Goal: Transaction & Acquisition: Purchase product/service

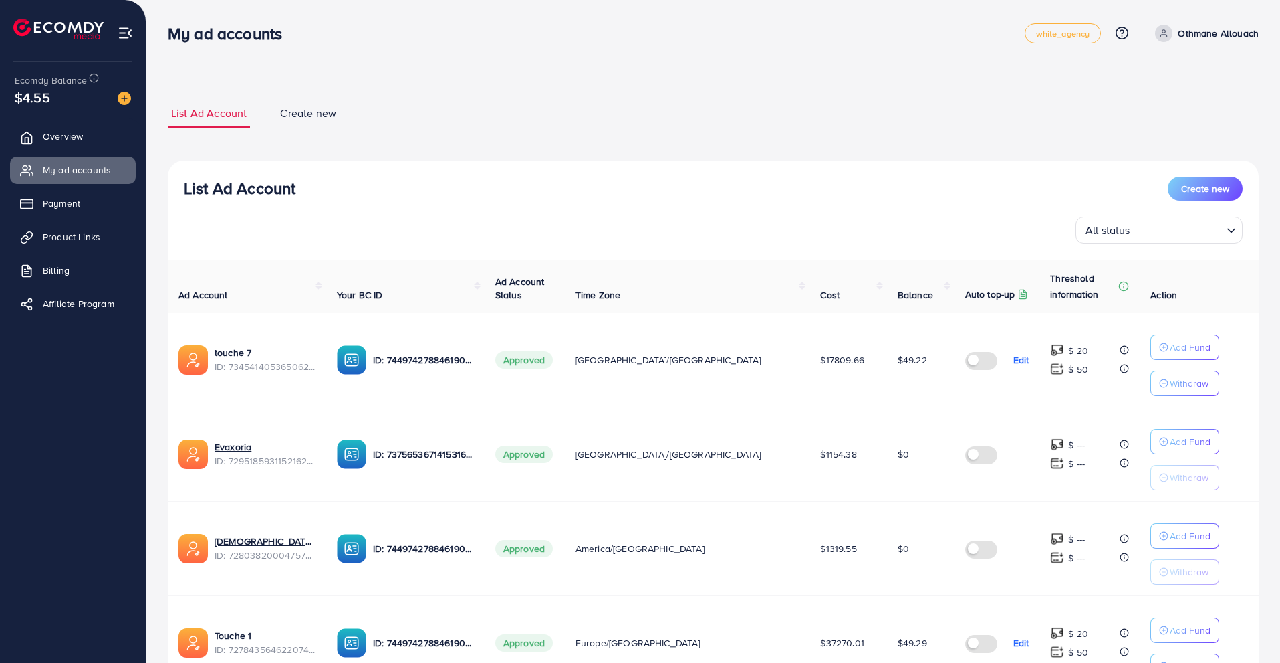
click at [586, 77] on div "List Ad Account Create new List Ad Account Create new All status Loading... Ad …" at bounding box center [713, 487] width 1134 height 975
click at [124, 99] on img at bounding box center [124, 98] width 13 height 13
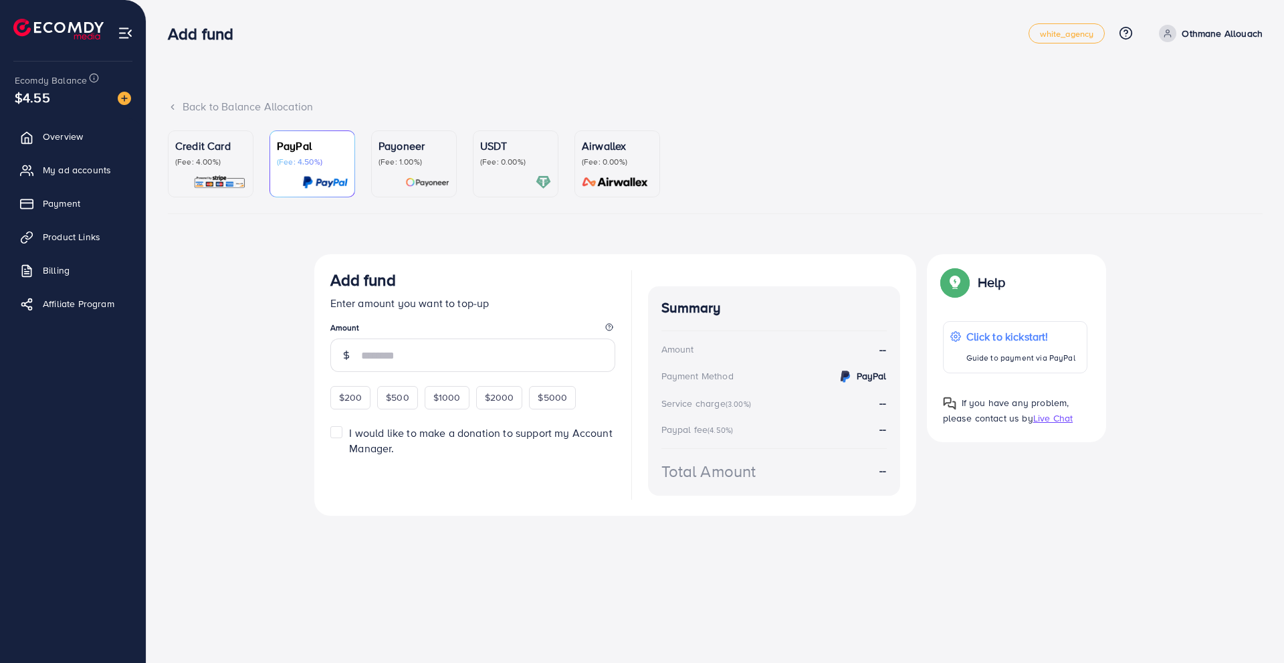
click at [497, 149] on p "USDT" at bounding box center [515, 146] width 71 height 16
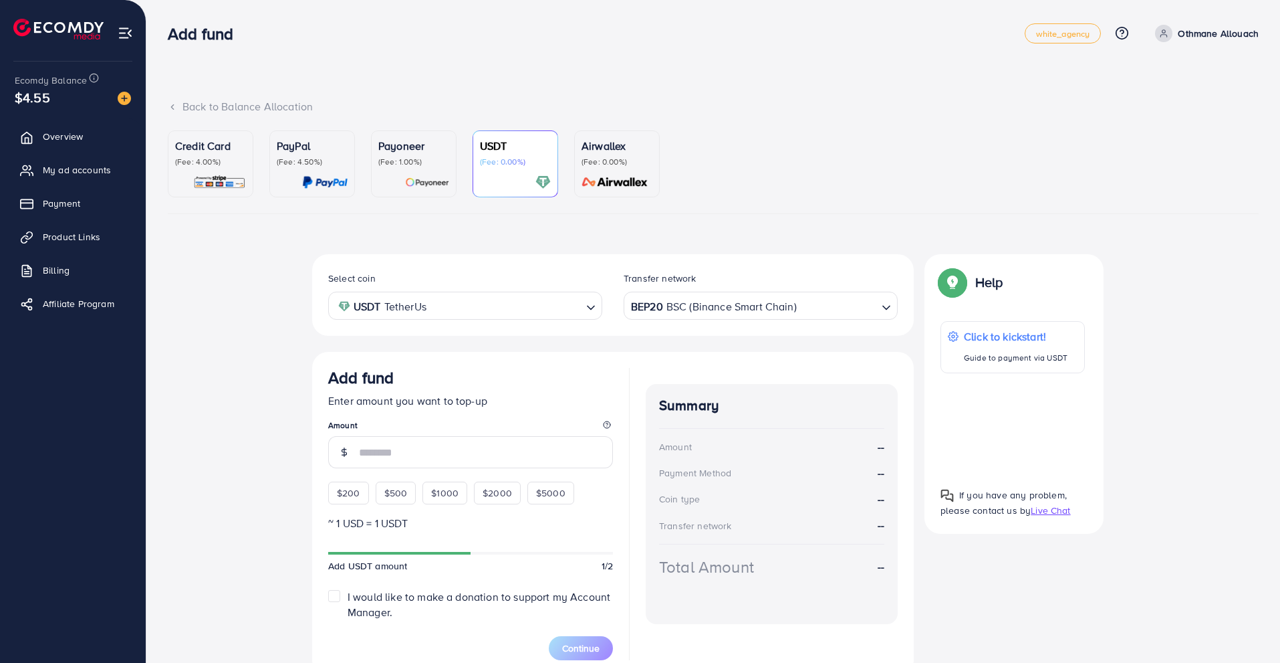
click at [483, 149] on p "USDT" at bounding box center [515, 146] width 71 height 16
click at [388, 185] on div at bounding box center [413, 182] width 71 height 15
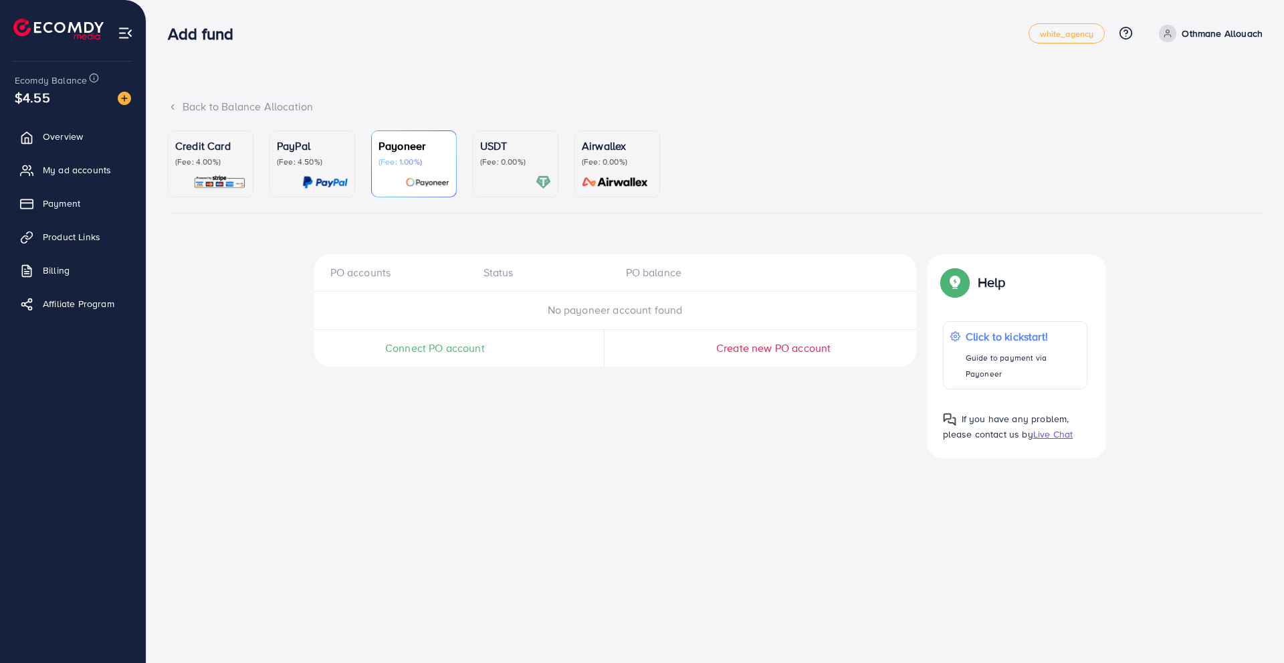
click at [485, 146] on p "USDT" at bounding box center [515, 146] width 71 height 16
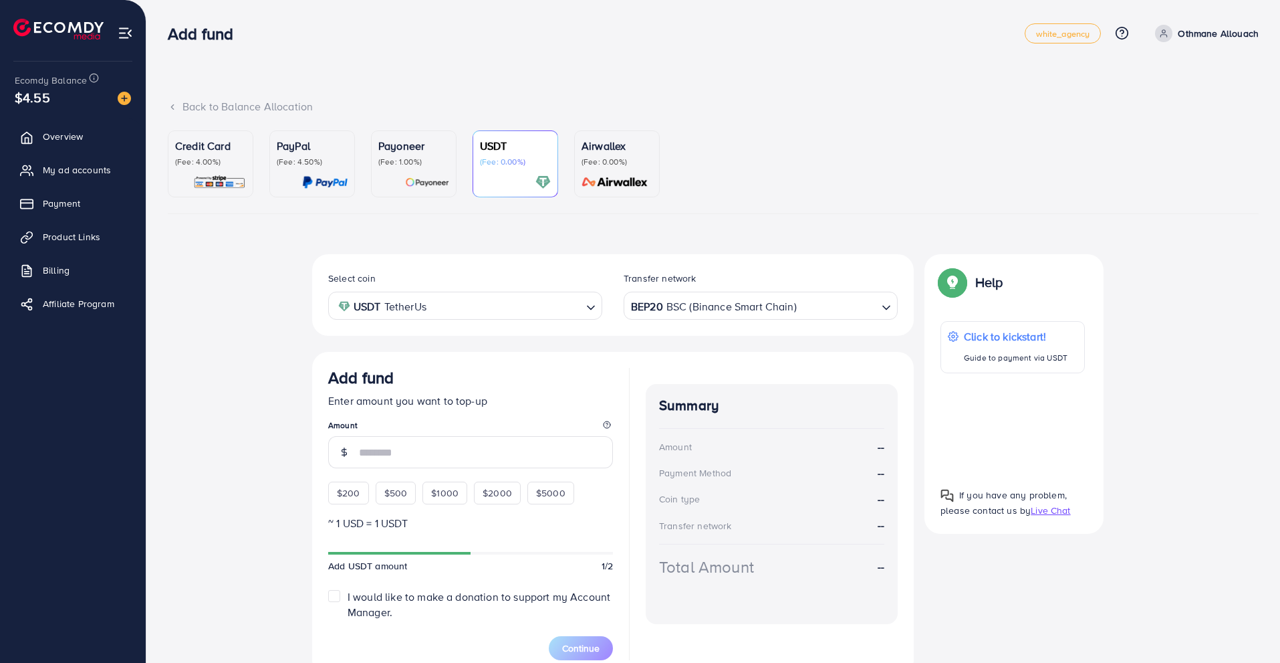
click at [678, 312] on div "BEP20 BSC (Binance Smart Chain)" at bounding box center [752, 304] width 249 height 23
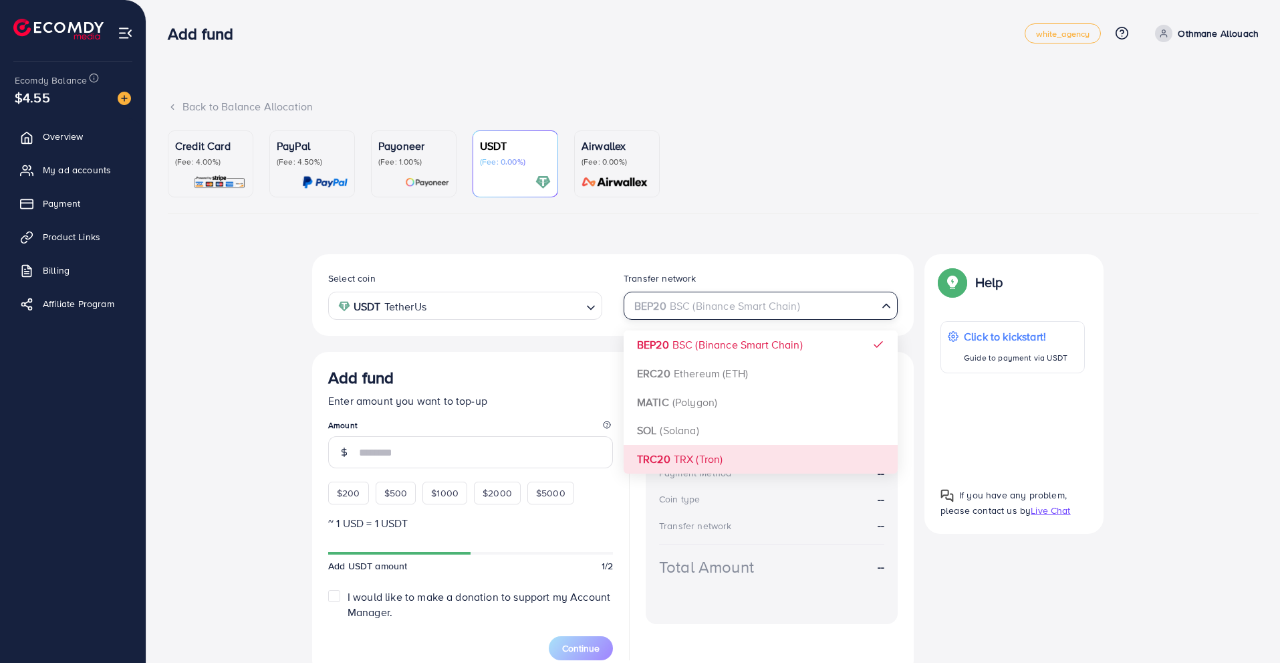
click at [640, 455] on div "Select coin USDT TetherUs Loading... Transfer network BEP20 BSC (Binance Smart …" at bounding box center [613, 465] width 602 height 422
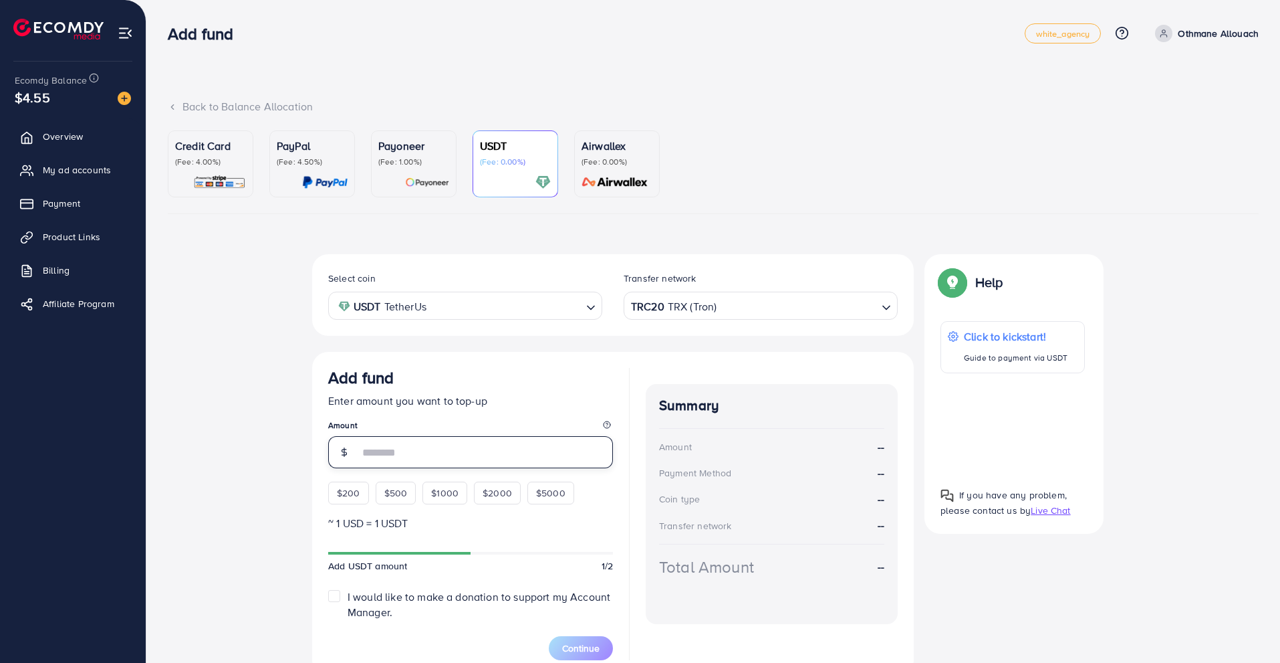
click at [431, 441] on input "number" at bounding box center [486, 452] width 254 height 32
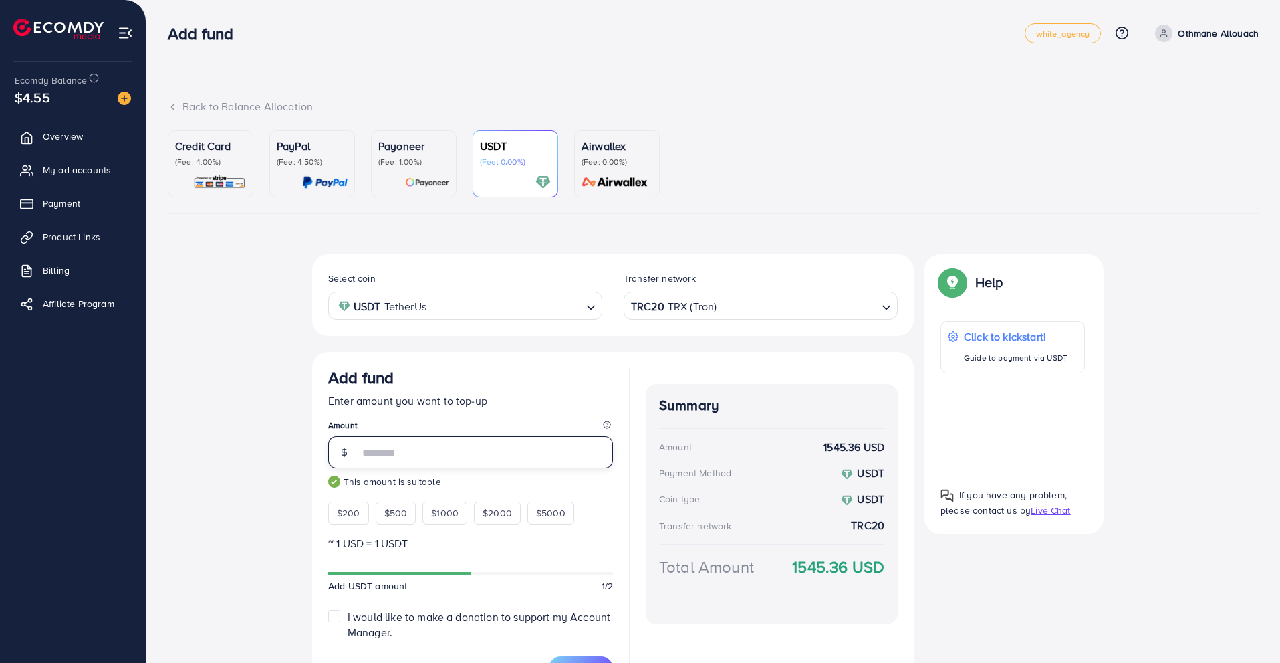
scroll to position [82, 0]
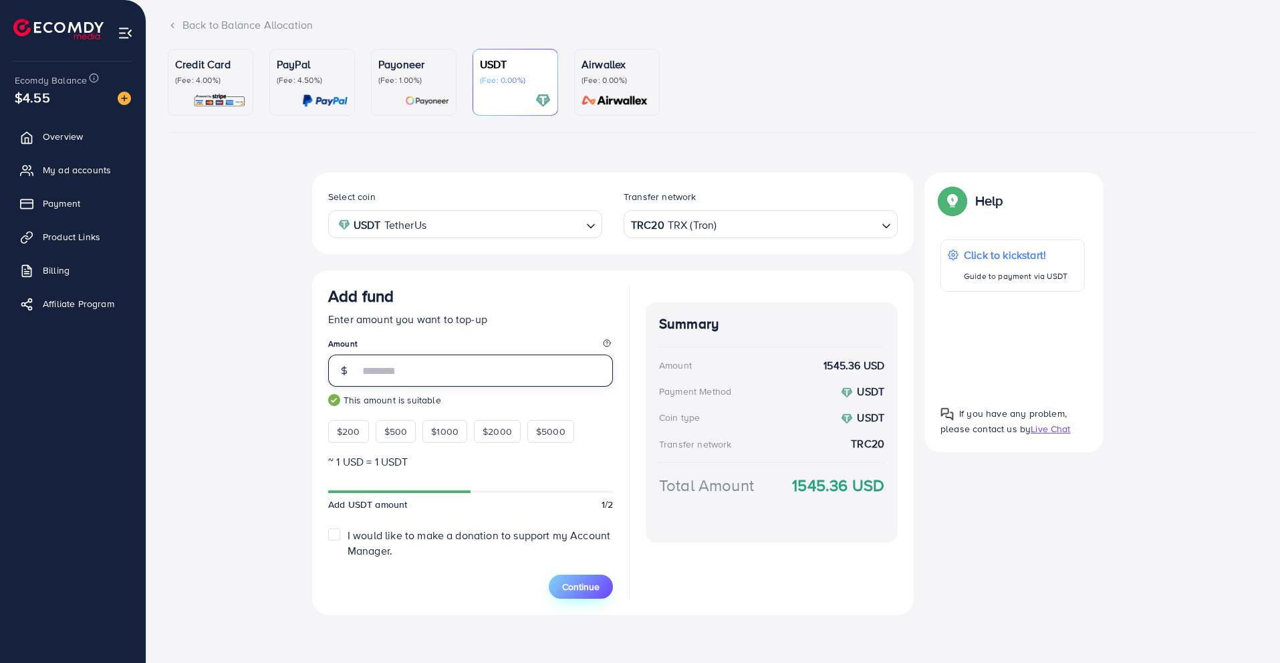
type input "****"
click at [563, 587] on span "Continue" at bounding box center [580, 586] width 37 height 13
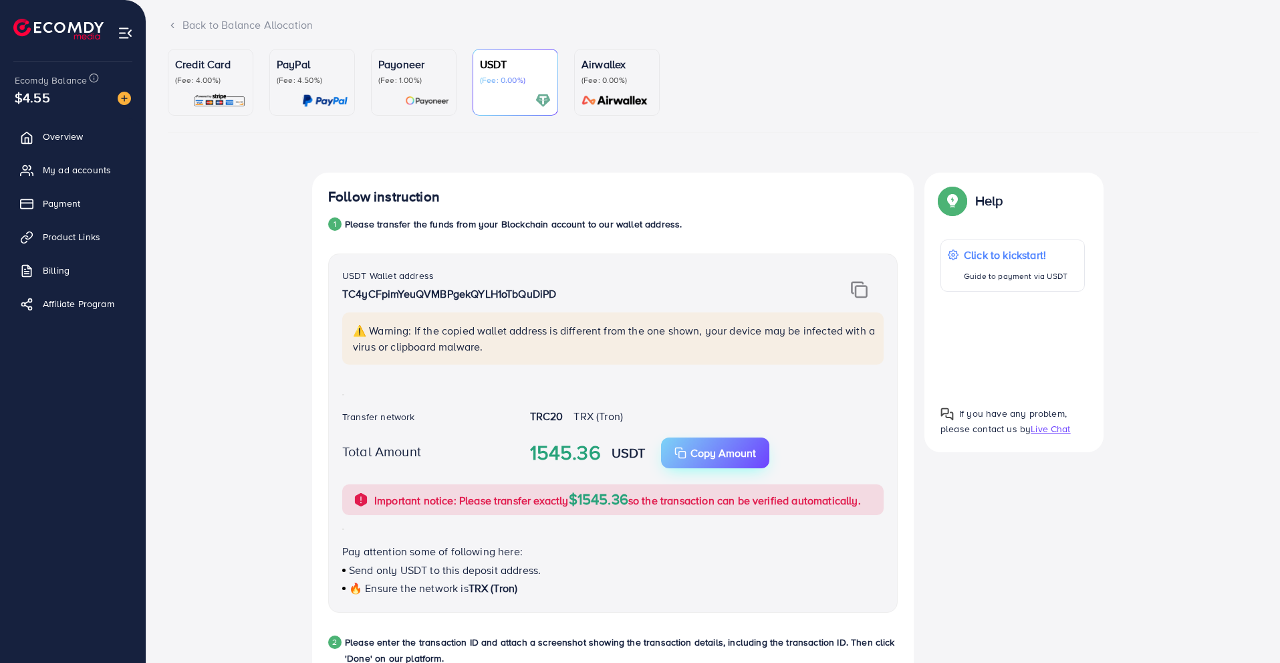
click at [689, 445] on div "Copy Amount Copy" at bounding box center [716, 453] width 82 height 16
click at [850, 283] on div at bounding box center [848, 289] width 94 height 17
click at [854, 287] on img at bounding box center [859, 289] width 17 height 17
click at [493, 397] on div "USDT Wallet address TC4yCFpimYeuQVMBPgekQYLH1oTbQuDiPD ⚠️ Warning: If the copie…" at bounding box center [613, 432] width 570 height 359
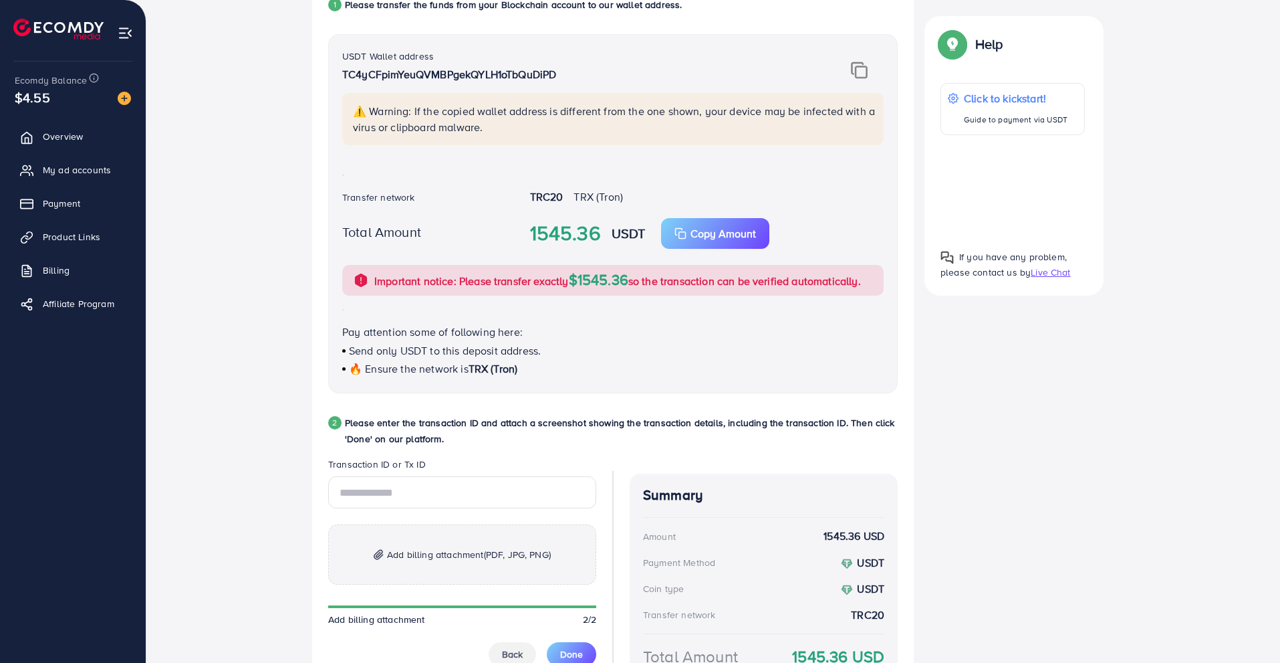
scroll to position [318, 0]
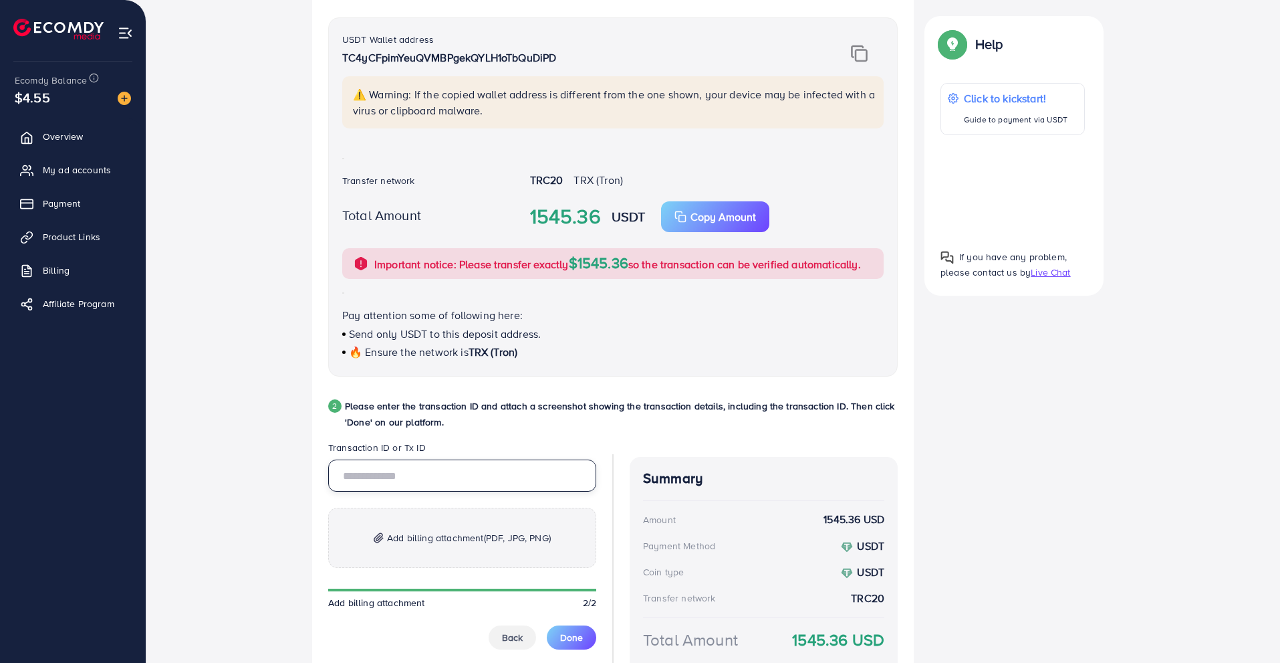
click at [370, 474] on input "text" at bounding box center [462, 475] width 268 height 32
paste input "**********"
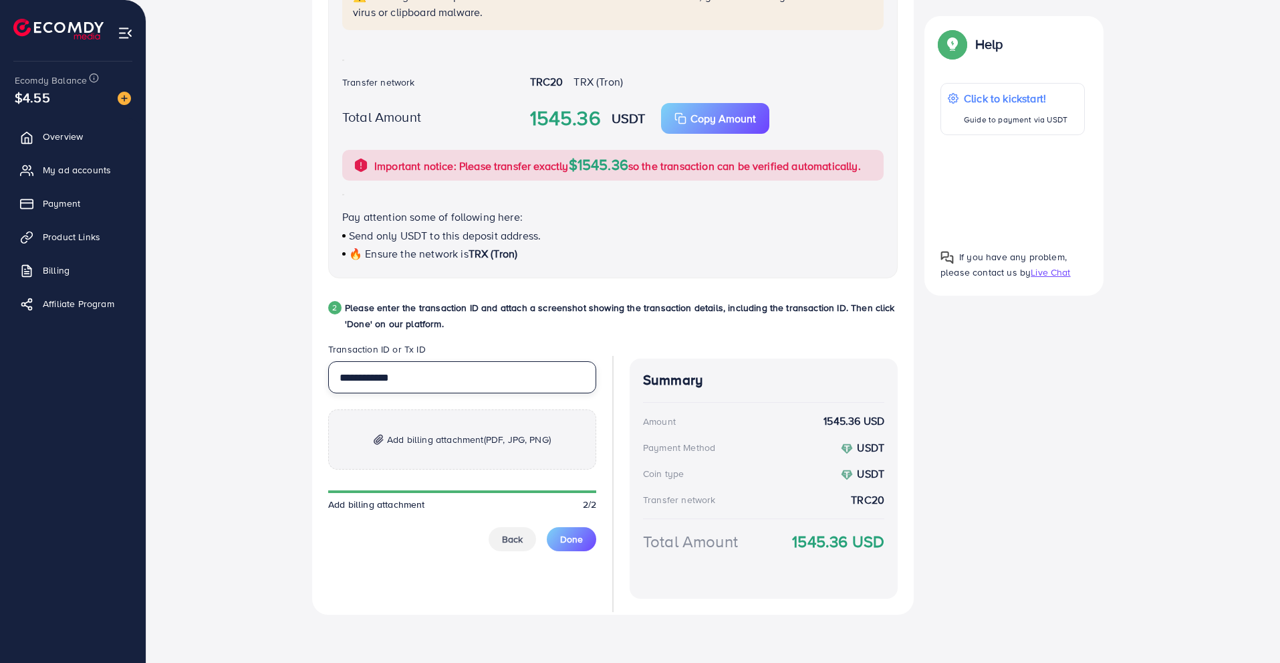
type input "**********"
click at [396, 461] on p "Add billing attachment (PDF, JPG, PNG)" at bounding box center [462, 439] width 268 height 60
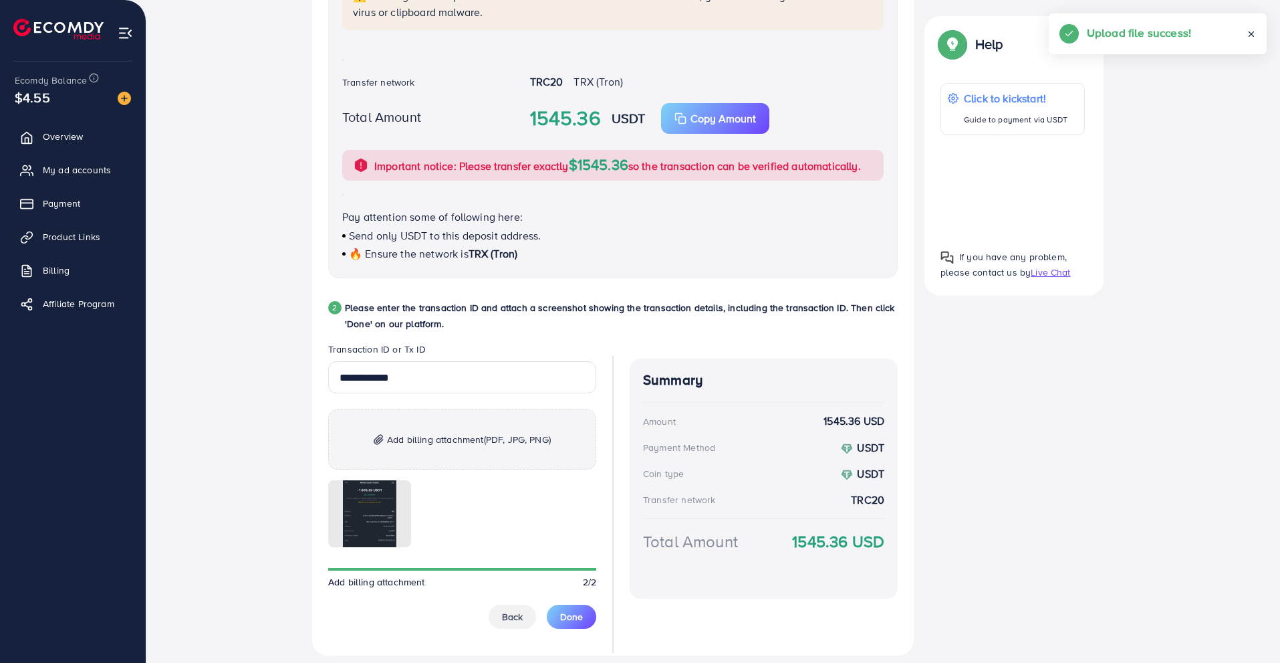
scroll to position [457, 0]
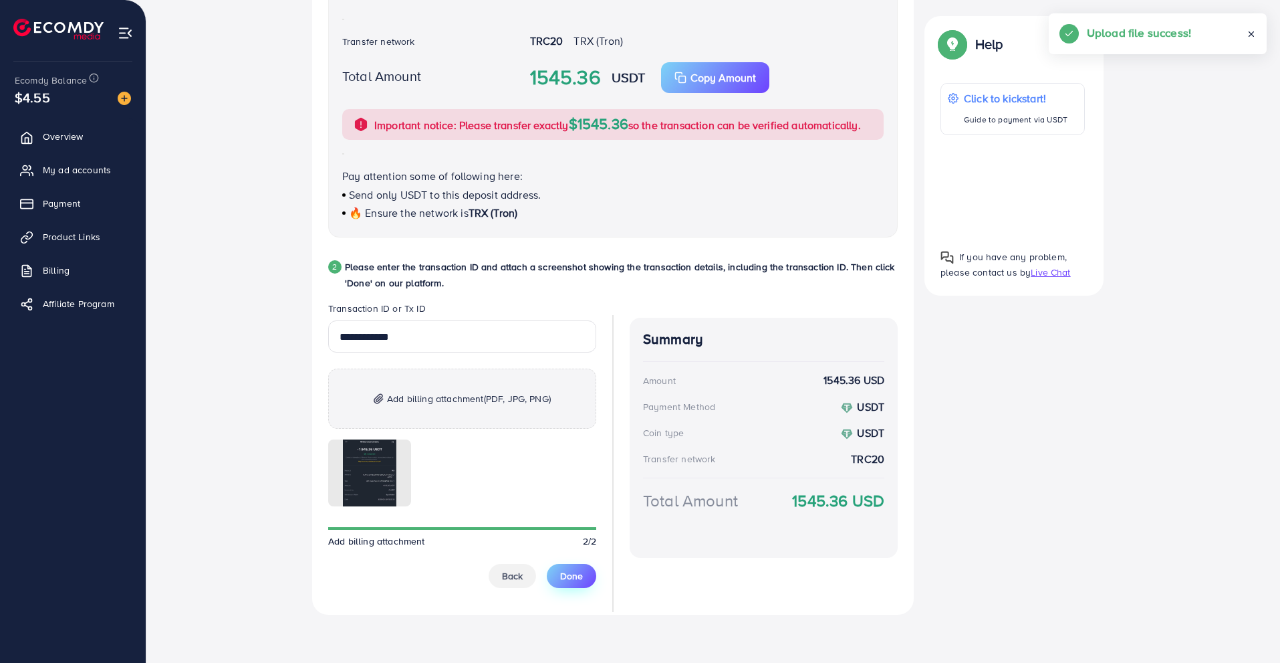
click at [562, 575] on span "Done" at bounding box center [571, 575] width 23 height 13
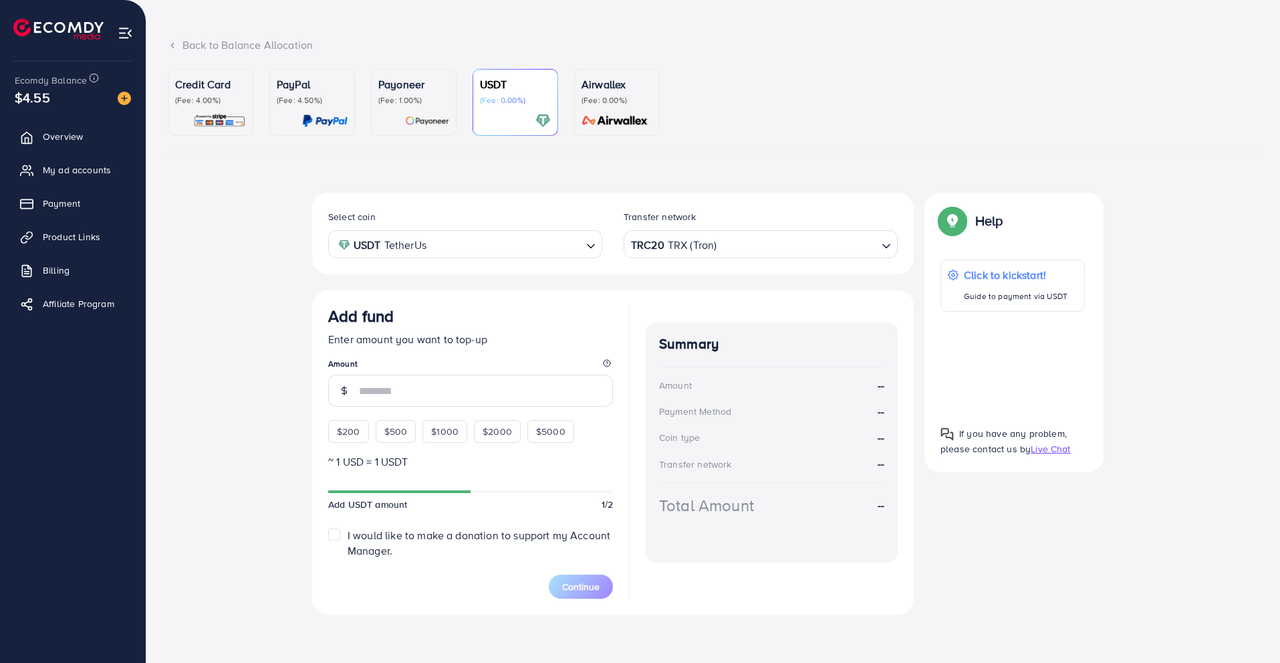
scroll to position [62, 0]
